Goal: Information Seeking & Learning: Learn about a topic

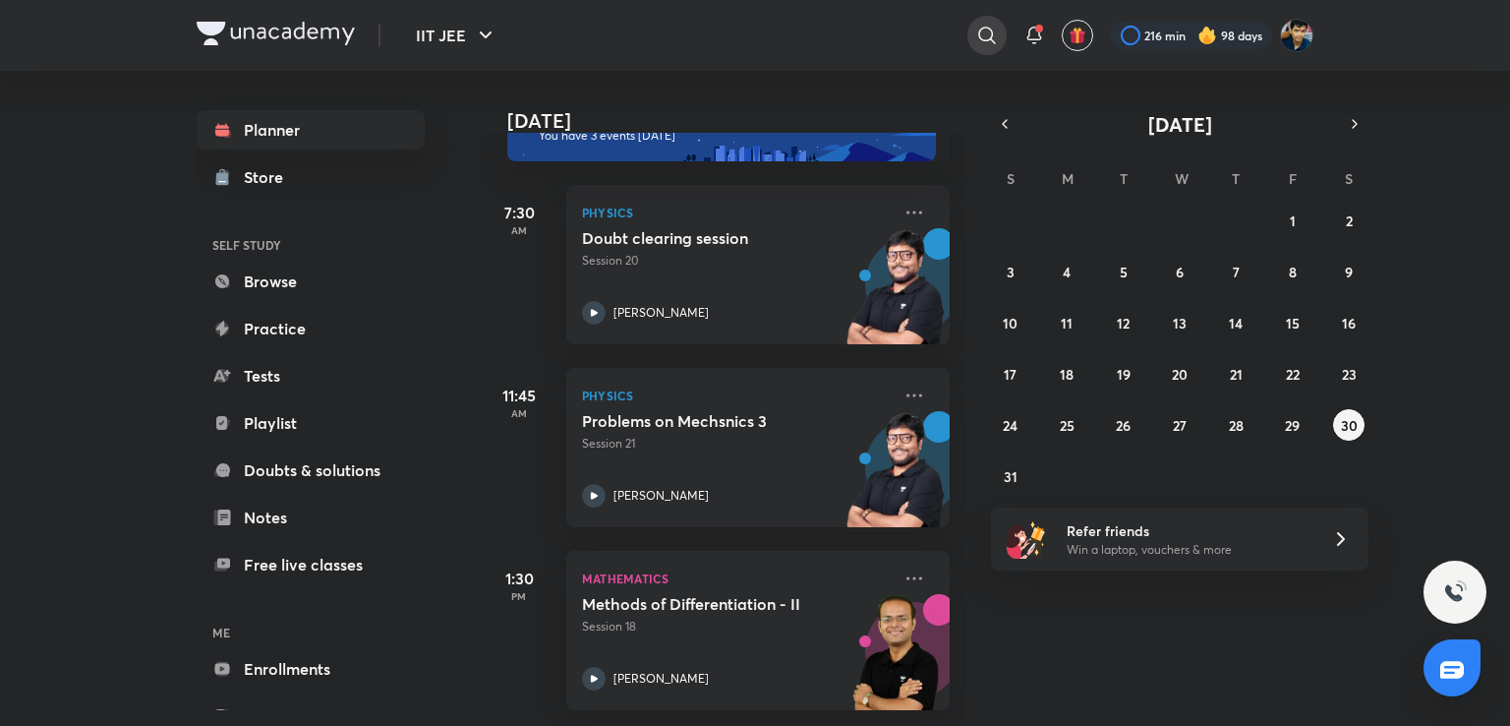
click at [983, 29] on icon at bounding box center [987, 36] width 24 height 24
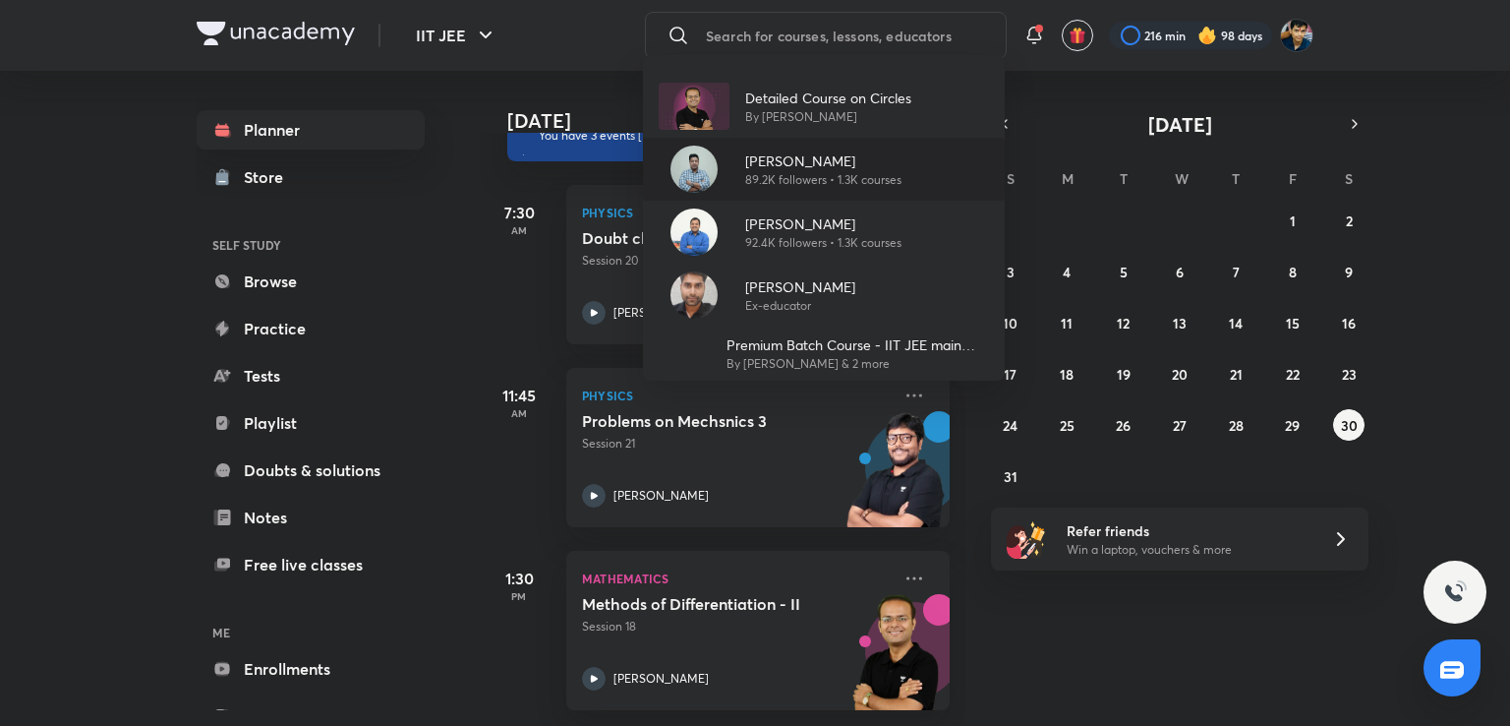
click at [826, 182] on p "89.2K followers • 1.3K courses" at bounding box center [823, 180] width 156 height 18
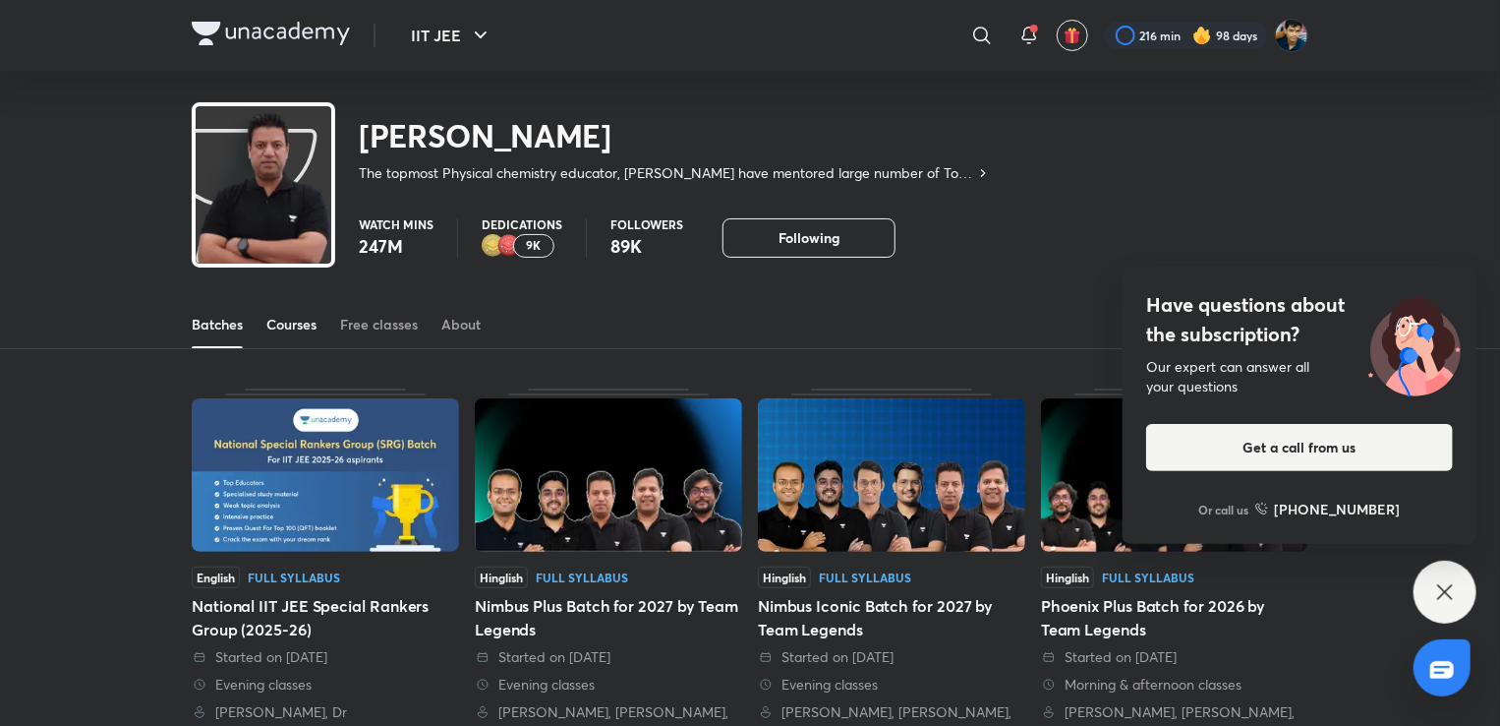
click at [299, 320] on div "Courses" at bounding box center [291, 325] width 50 height 20
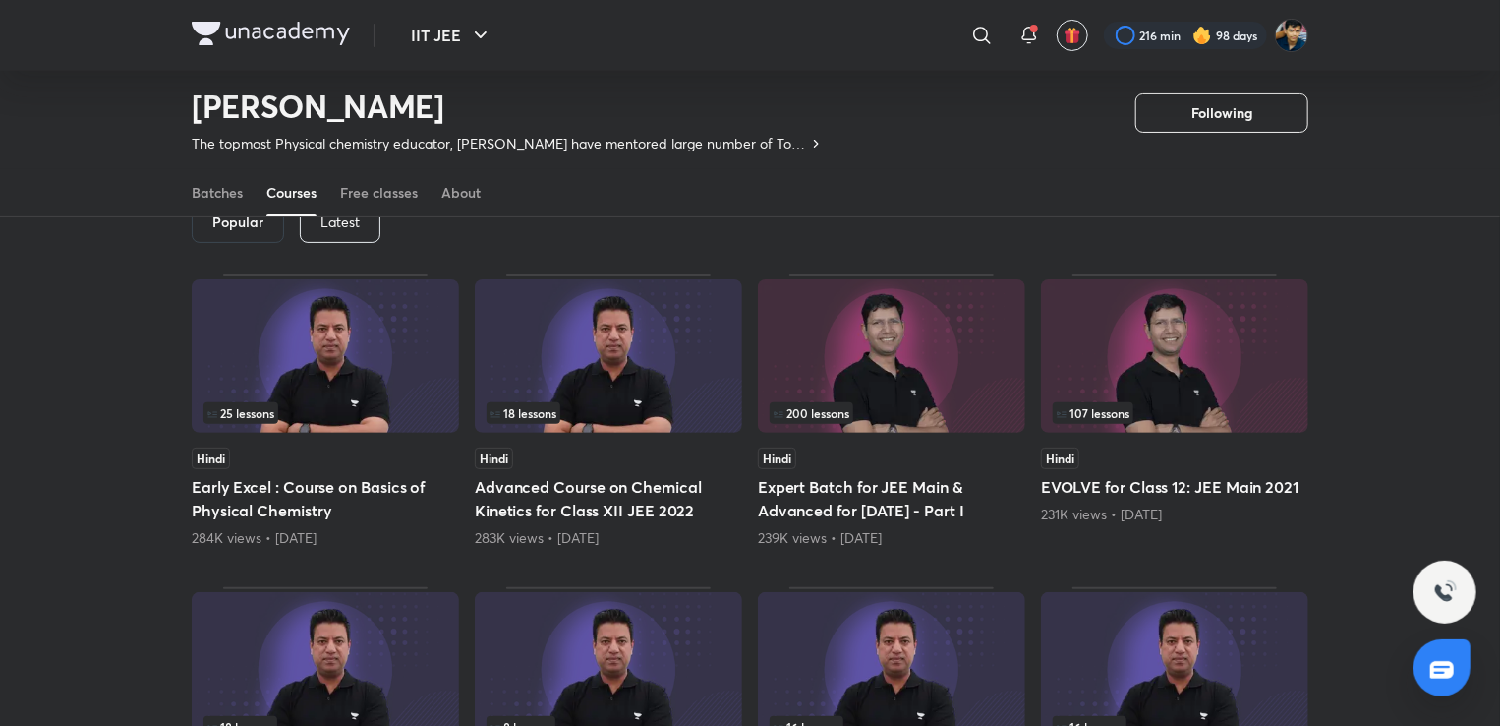
scroll to position [108, 0]
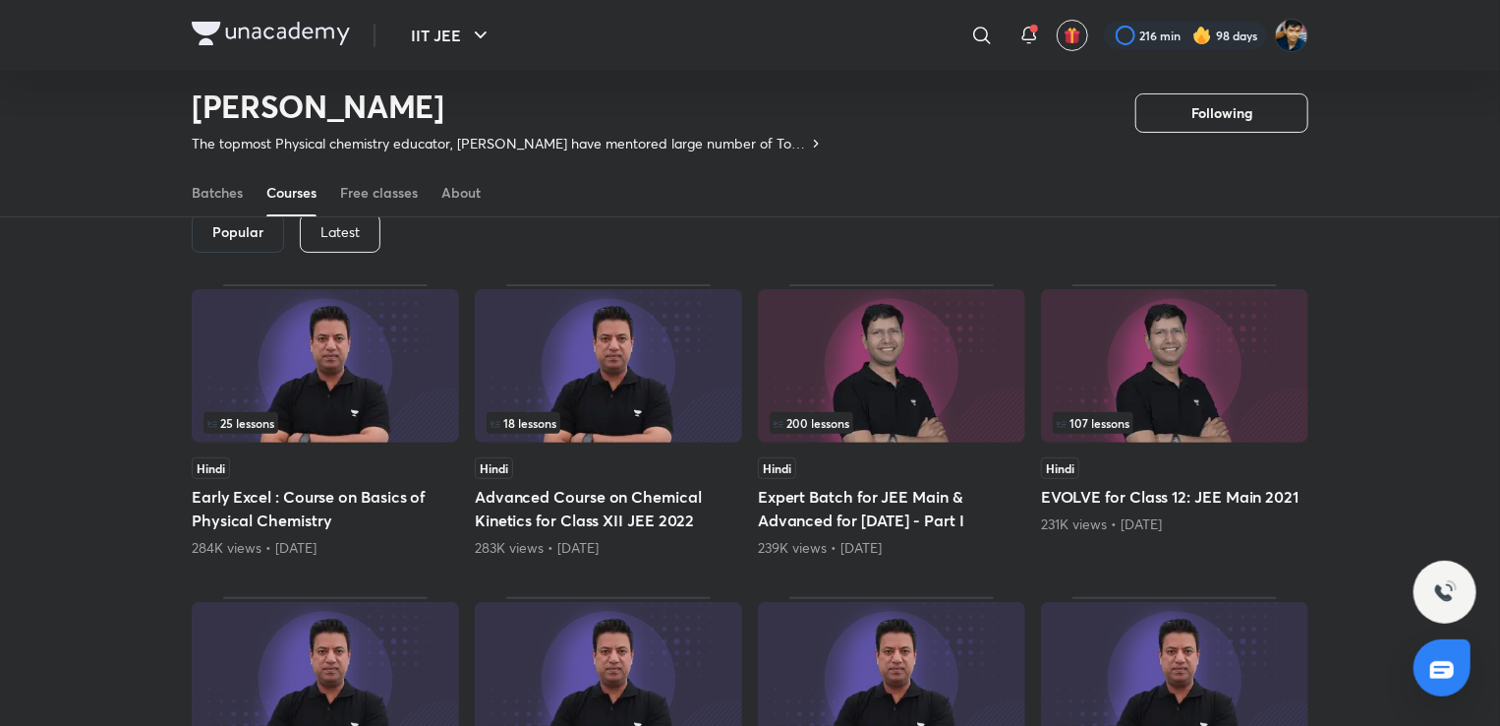
click at [338, 233] on p "Latest" at bounding box center [340, 232] width 39 height 16
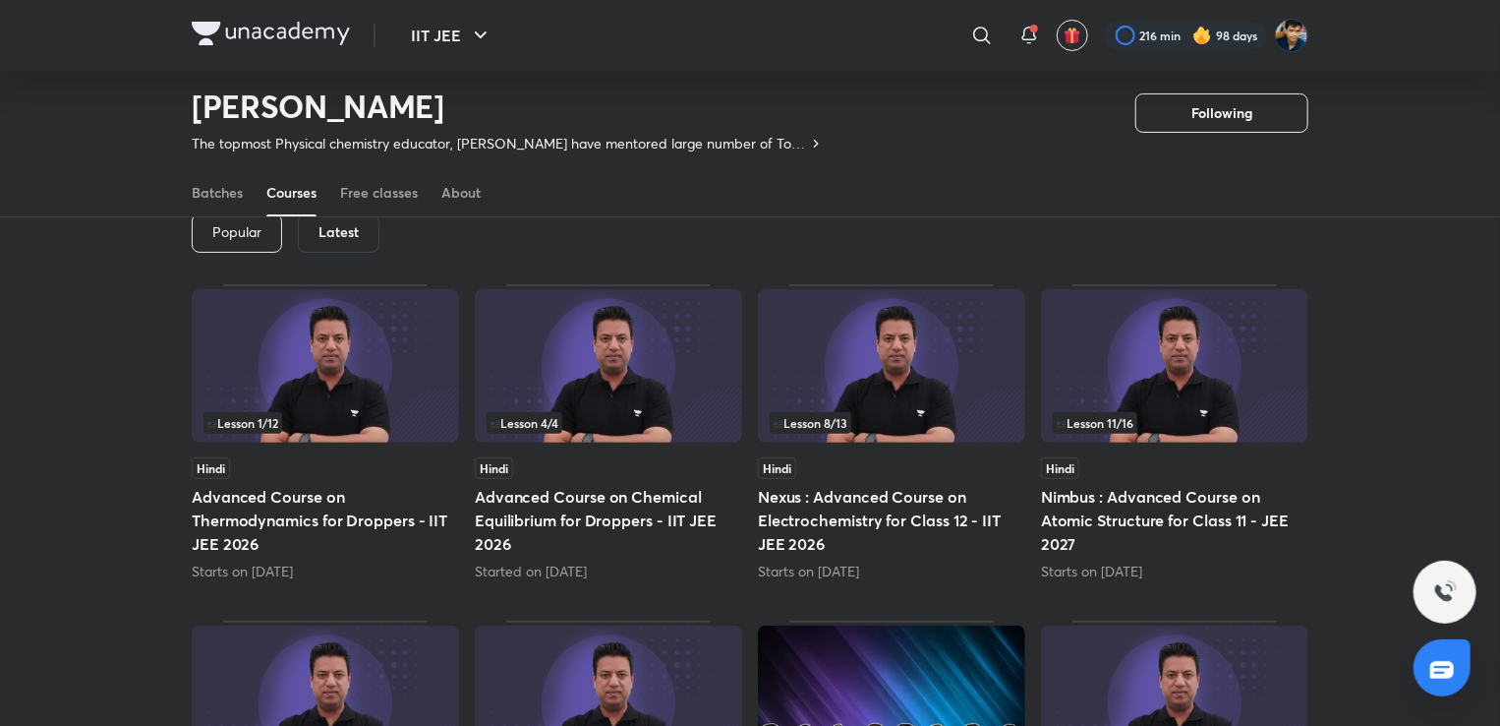
click at [610, 457] on div "Hindi" at bounding box center [608, 468] width 267 height 22
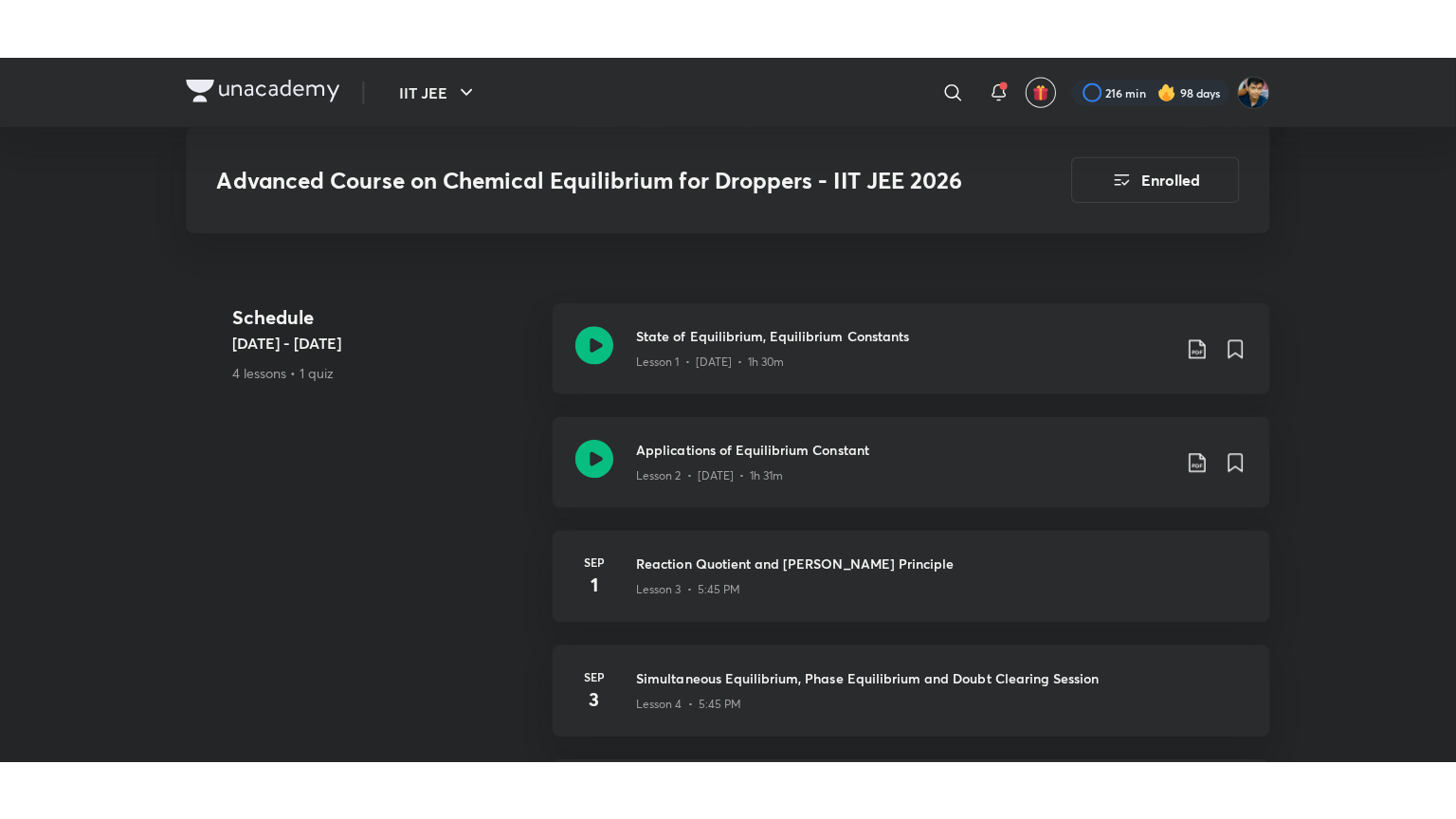
scroll to position [975, 0]
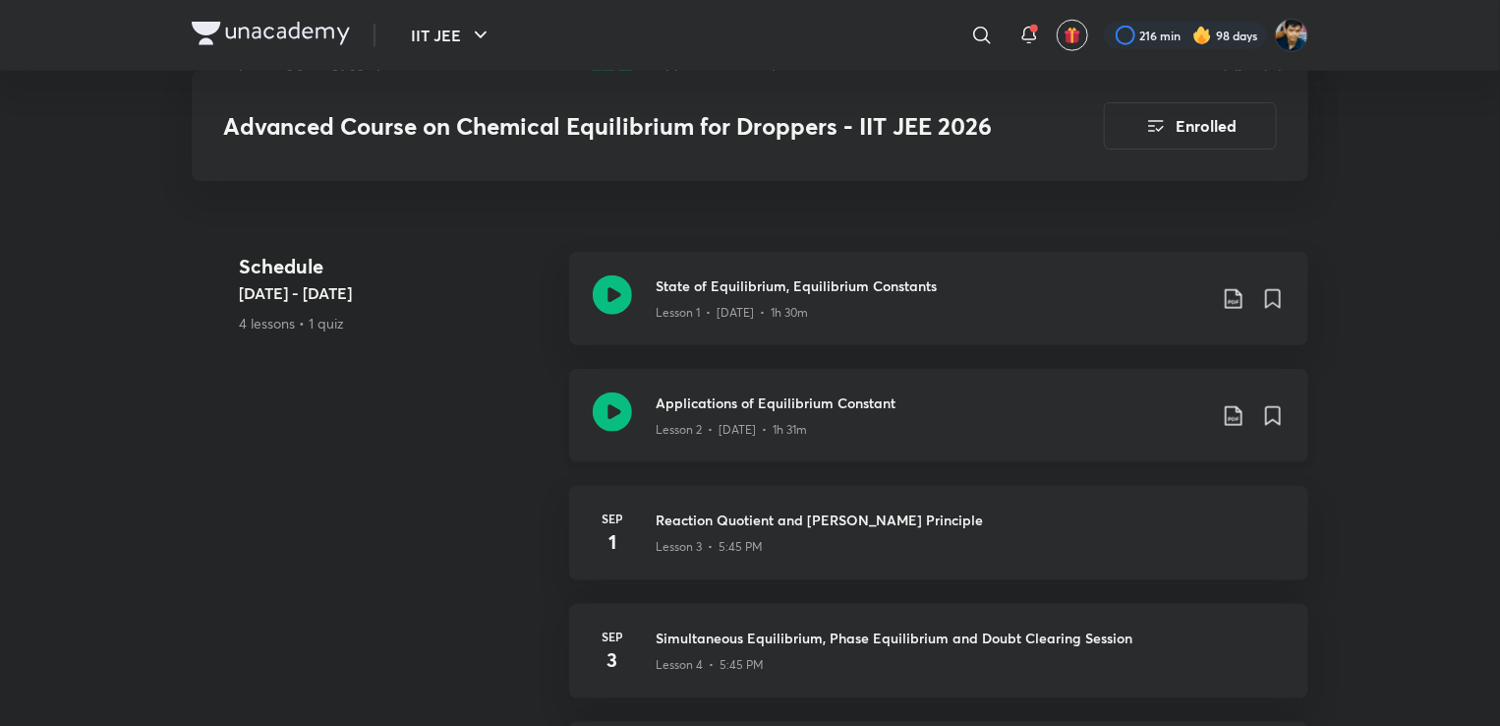
click at [607, 386] on div "Applications of Equilibrium Constant Lesson 2 • [DATE] • 1h 31m" at bounding box center [938, 415] width 739 height 93
